Goal: Task Accomplishment & Management: Manage account settings

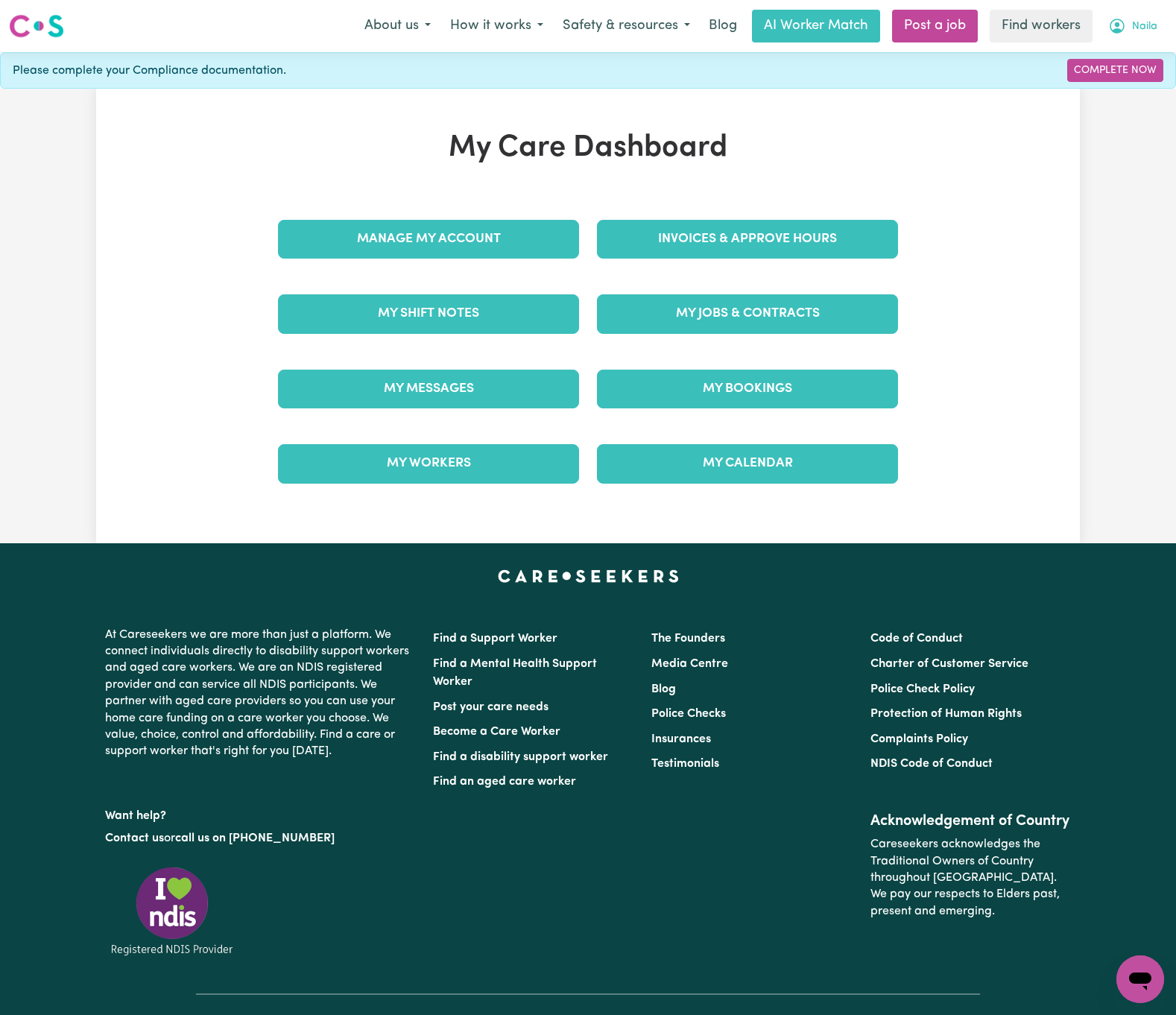
click at [1151, 20] on span "Naila" at bounding box center [1145, 26] width 25 height 16
click at [1116, 89] on link "Logout" at bounding box center [1107, 85] width 118 height 28
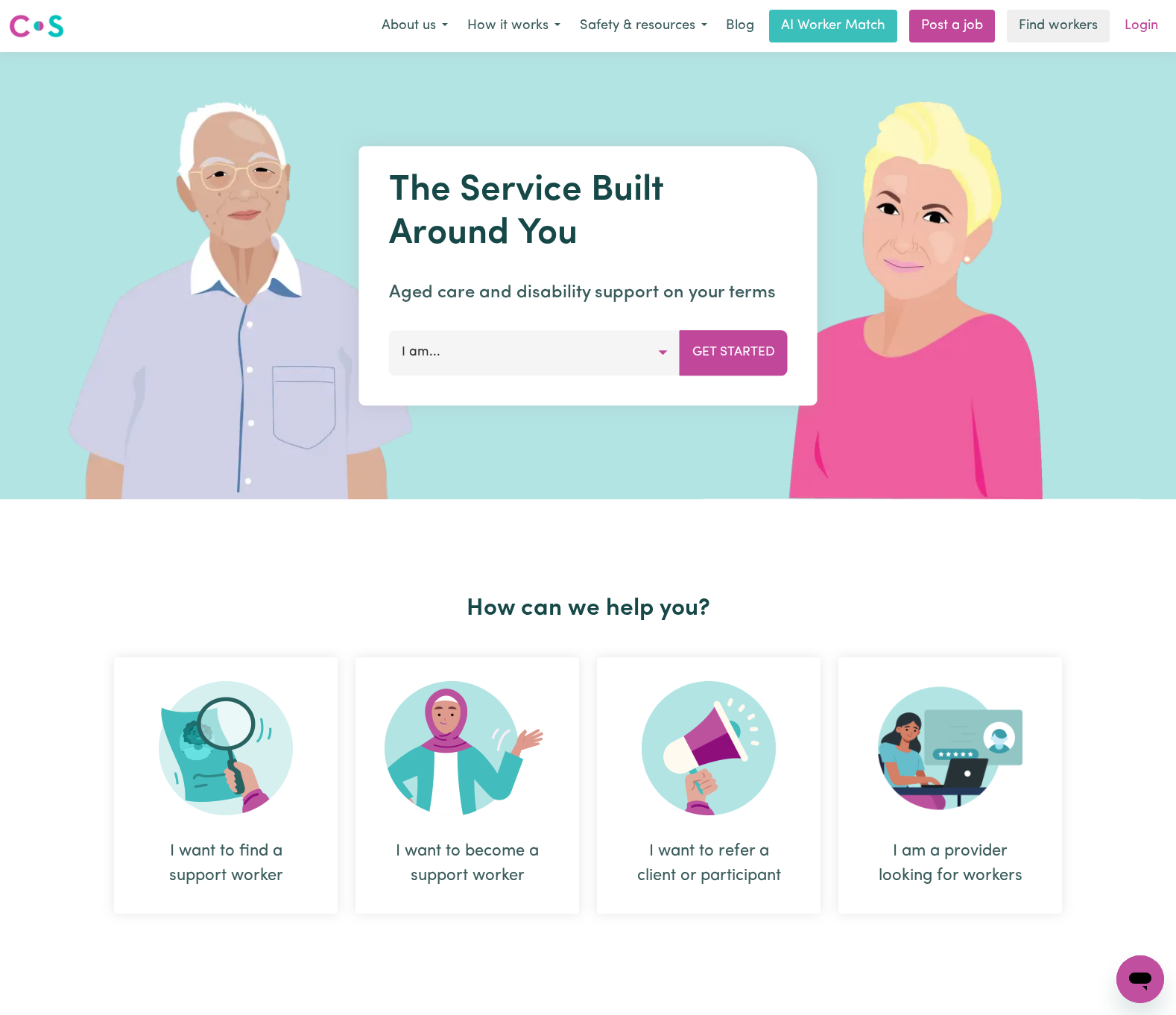
click at [1134, 33] on link "Login" at bounding box center [1141, 25] width 52 height 33
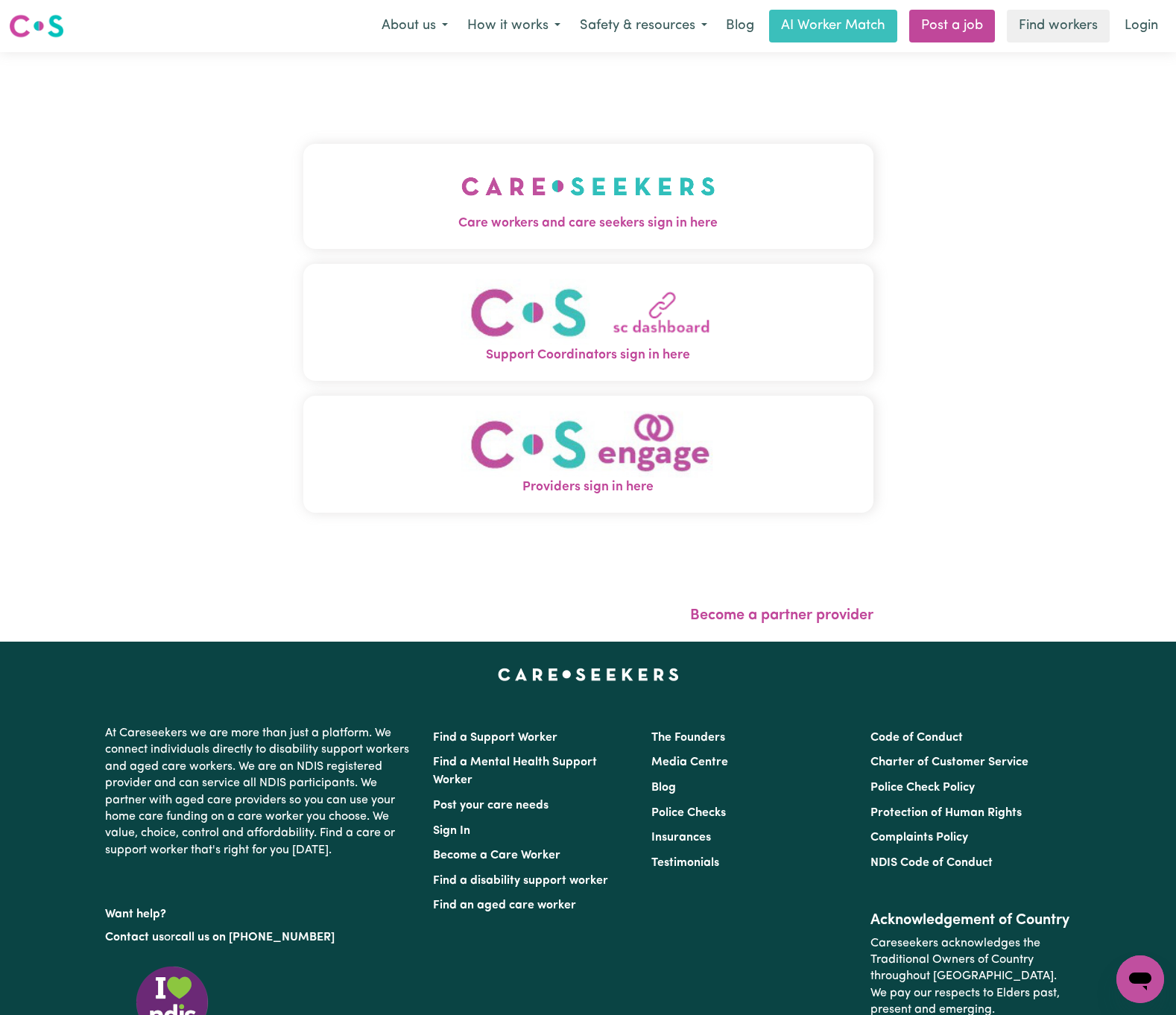
click at [461, 195] on img "Care workers and care seekers sign in here" at bounding box center [588, 186] width 254 height 55
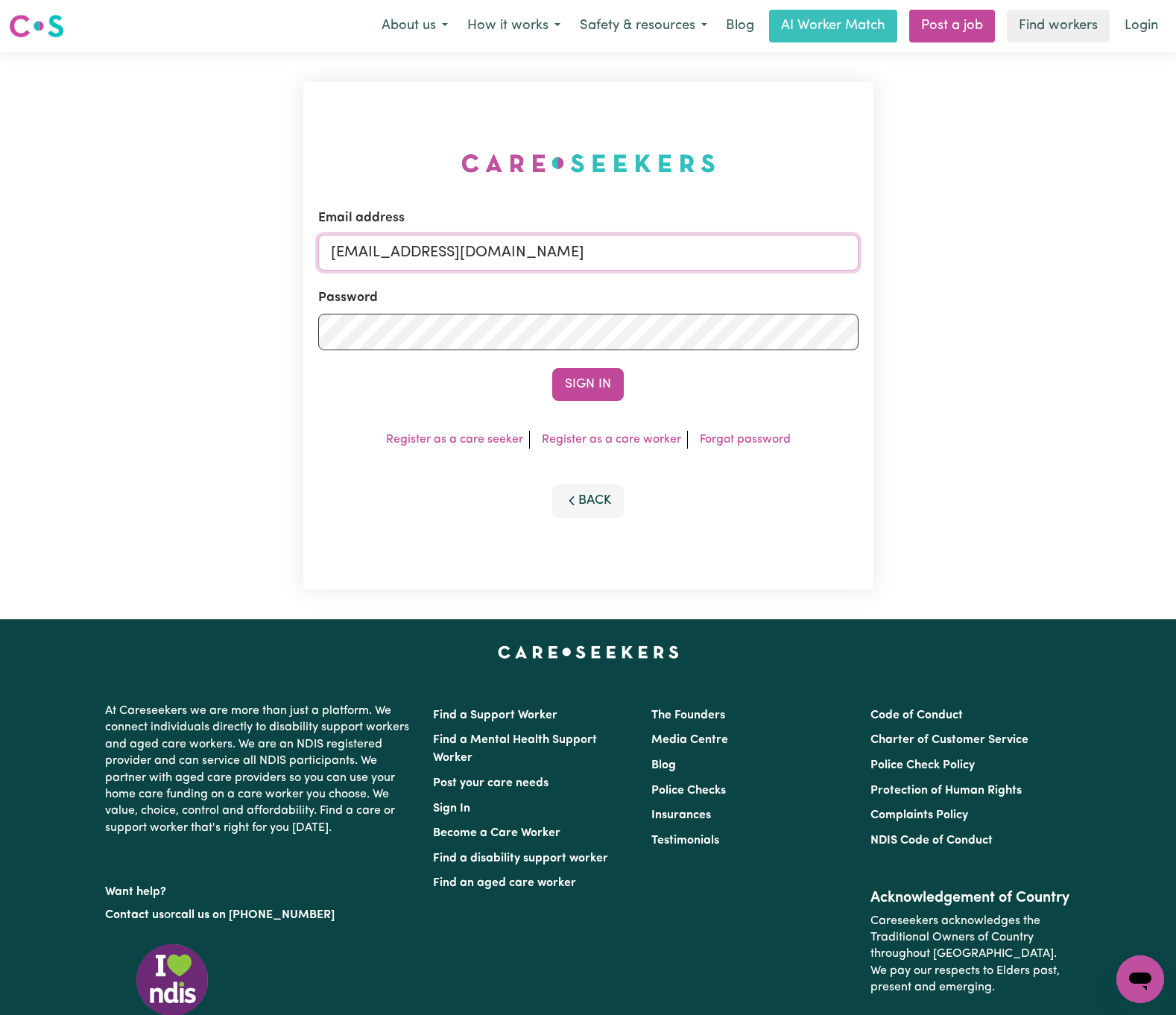
drag, startPoint x: 403, startPoint y: 246, endPoint x: 1084, endPoint y: 251, distance: 681.0
click at [1084, 251] on div "Email address [EMAIL_ADDRESS][DOMAIN_NAME] Password Sign In Register as a care …" at bounding box center [588, 336] width 1176 height 567
paste input "[EMAIL_ADDRESS][DOMAIN_NAME]"
type input "superuser~[EMAIL_ADDRESS][DOMAIN_NAME]"
click at [552, 368] on button "Sign In" at bounding box center [588, 384] width 71 height 33
